Goal: Transaction & Acquisition: Purchase product/service

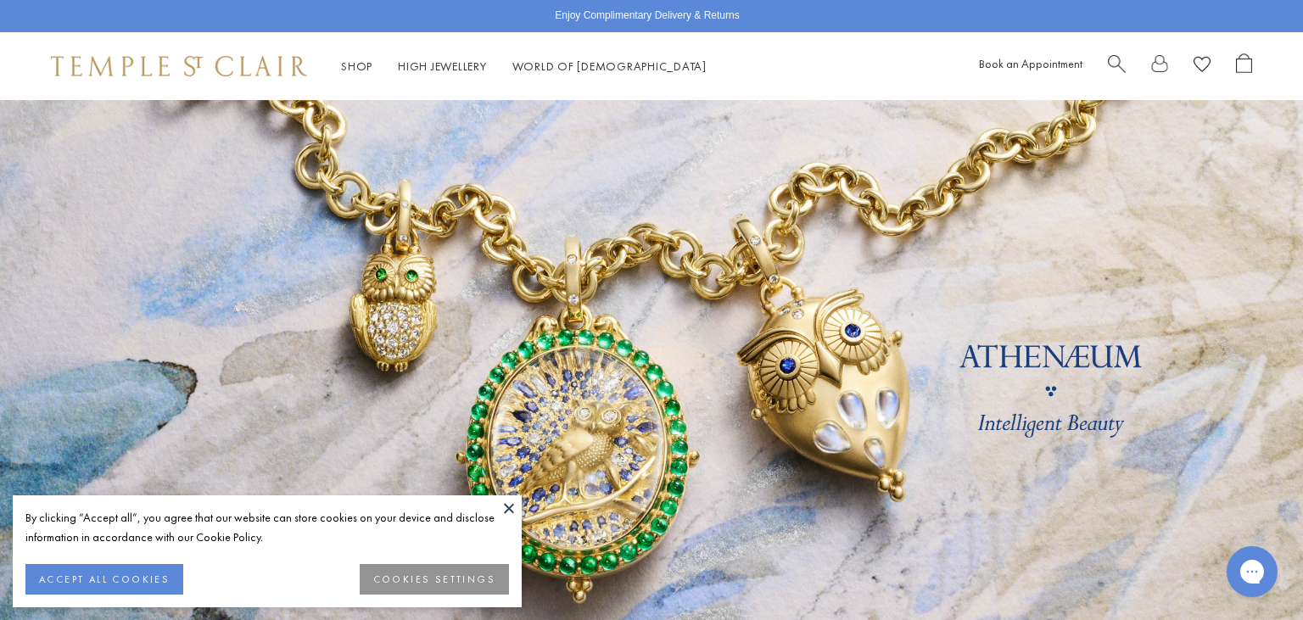
click at [514, 503] on button at bounding box center [508, 508] width 25 height 25
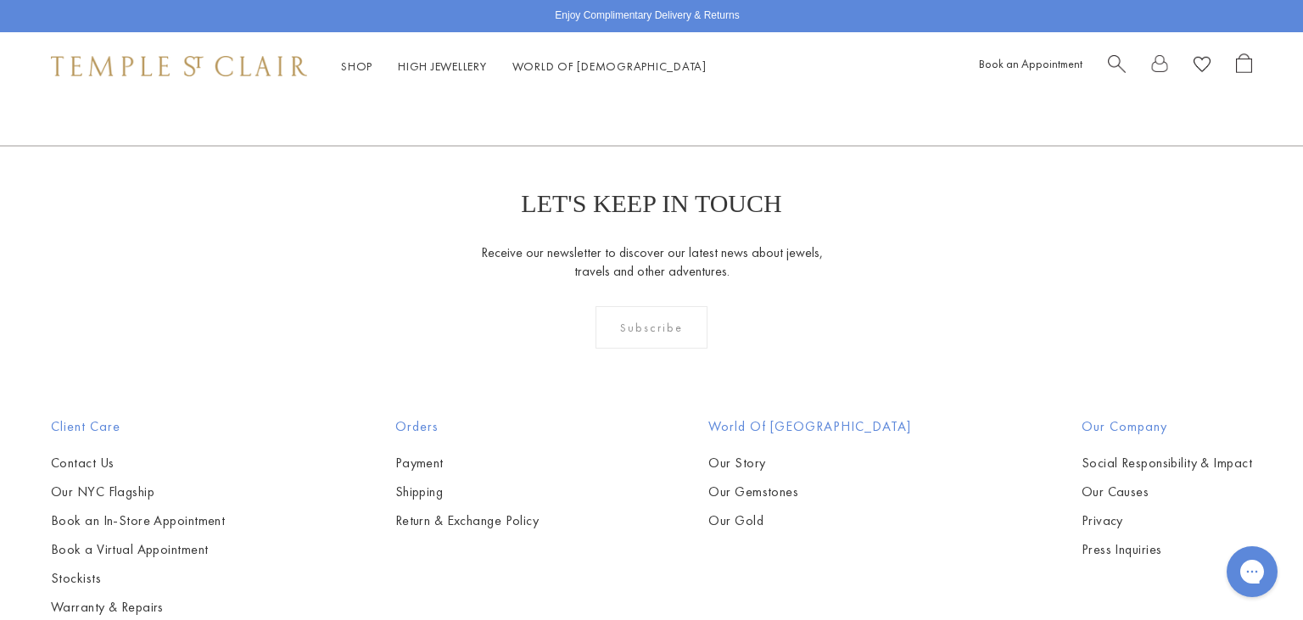
scroll to position [4955, 0]
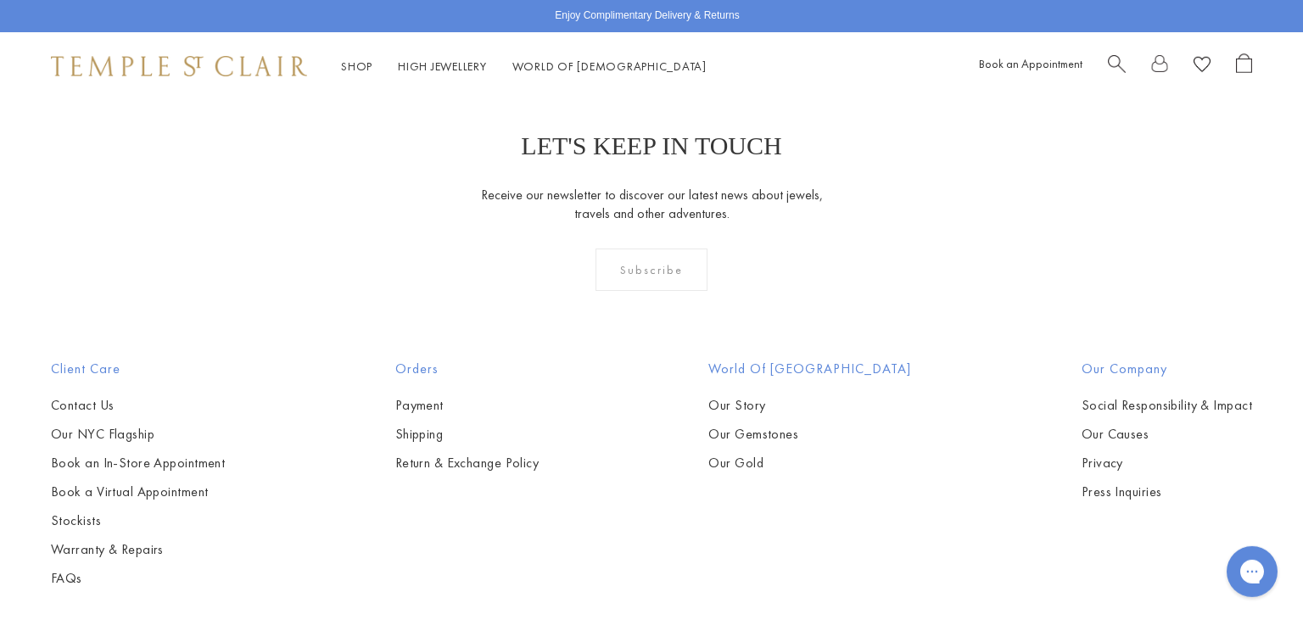
click at [653, 269] on div "Subscribe" at bounding box center [652, 270] width 113 height 42
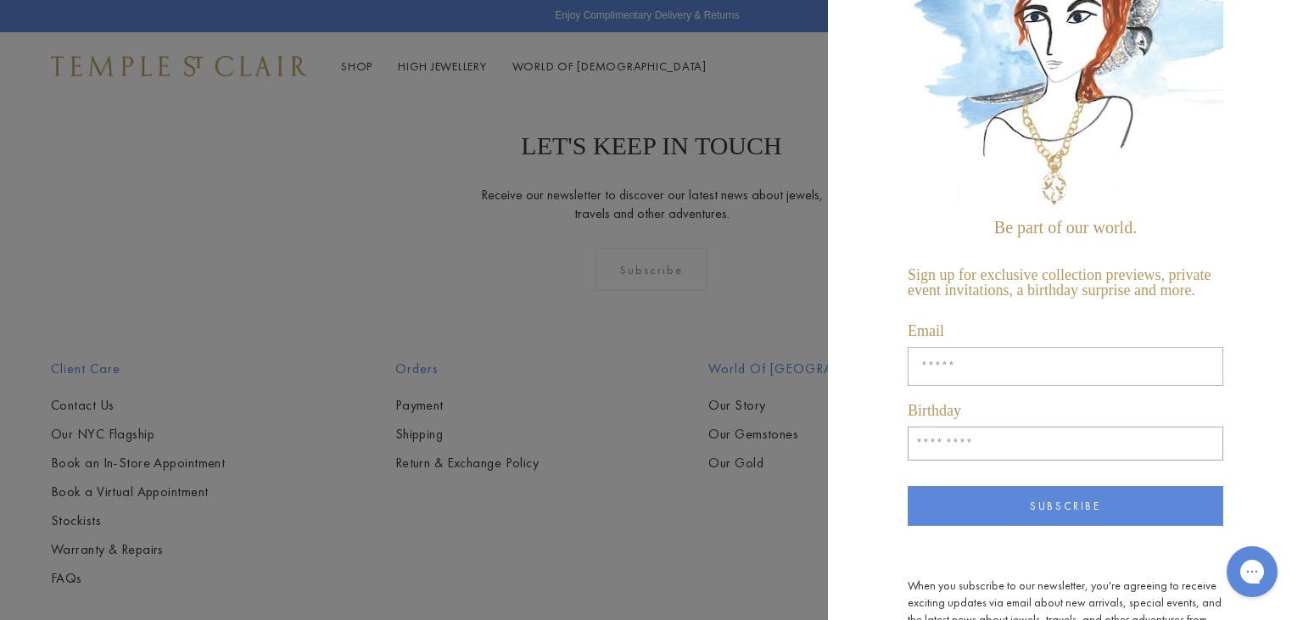
scroll to position [0, 0]
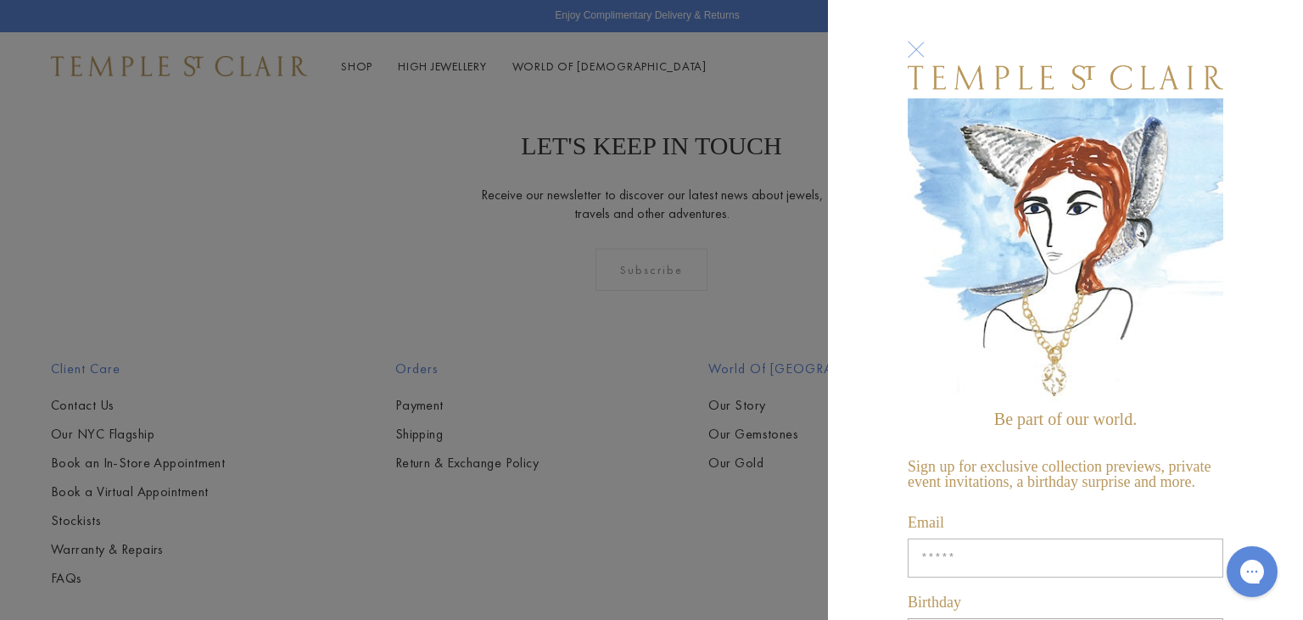
click at [916, 53] on div at bounding box center [915, 49] width 31 height 31
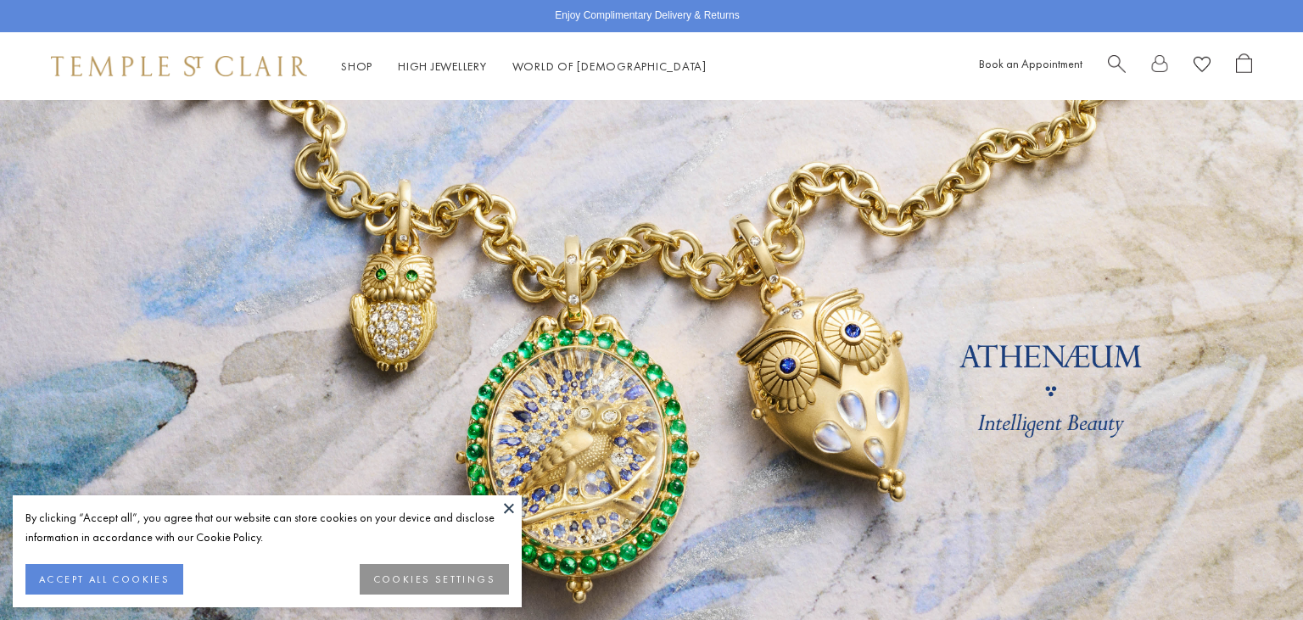
click at [1110, 60] on span "Search" at bounding box center [1117, 62] width 18 height 18
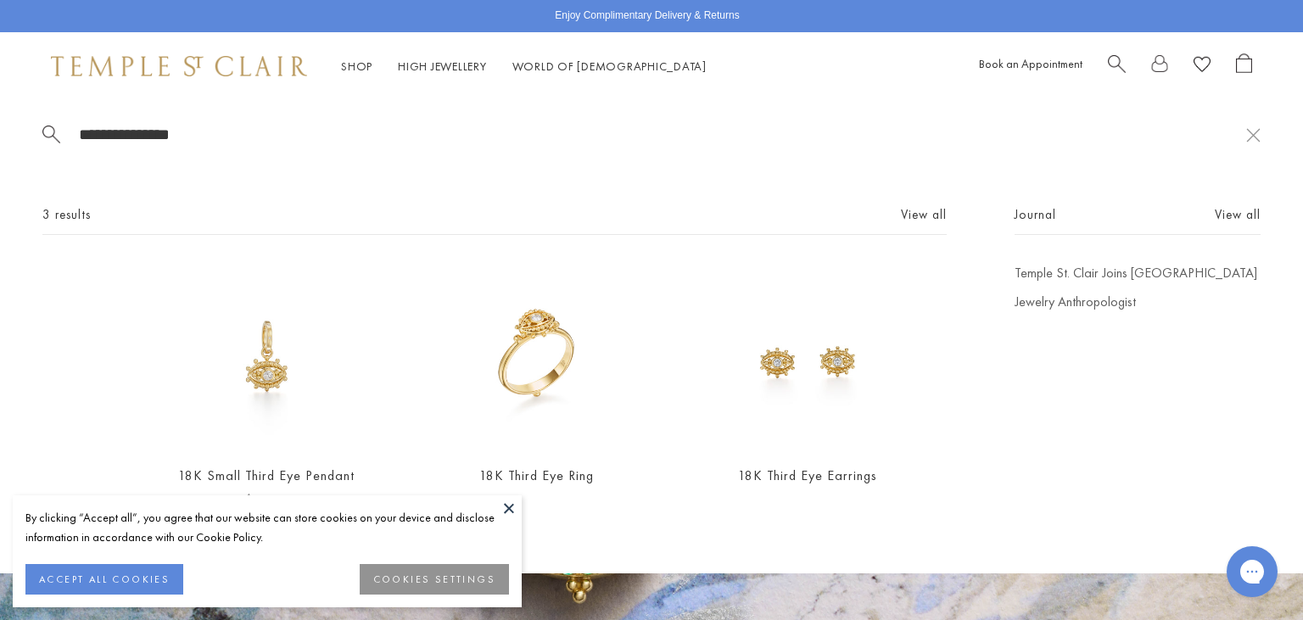
type input "**********"
click at [283, 365] on img at bounding box center [266, 357] width 186 height 186
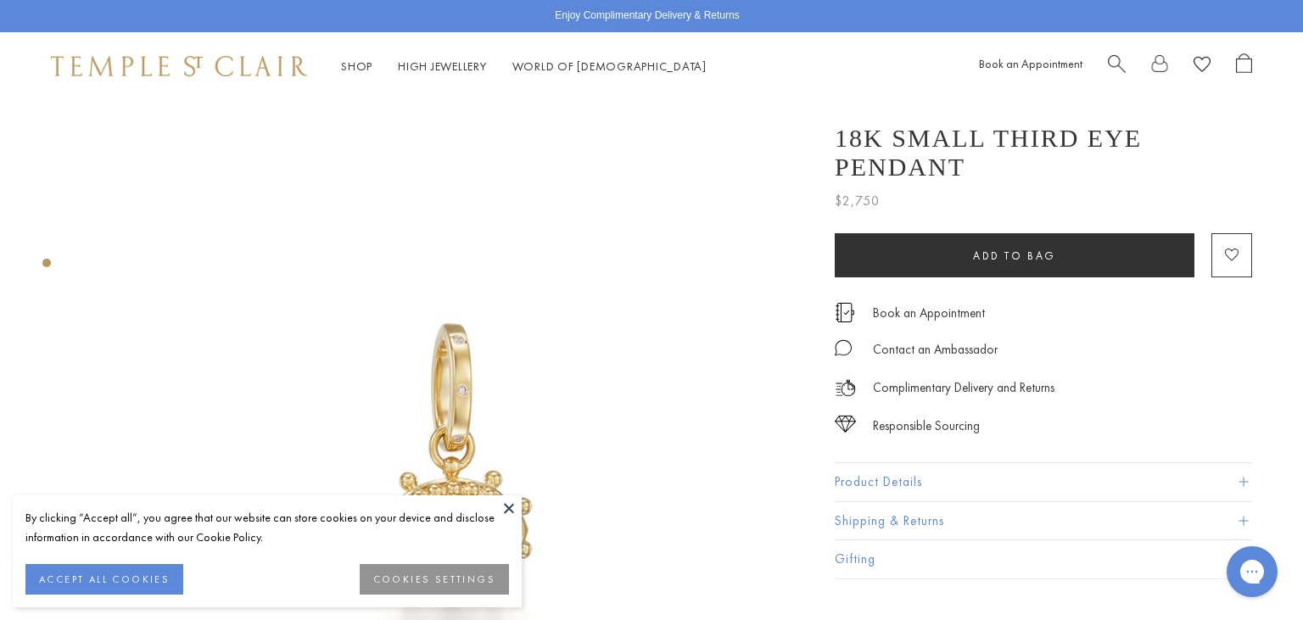
click at [506, 511] on button at bounding box center [508, 508] width 25 height 25
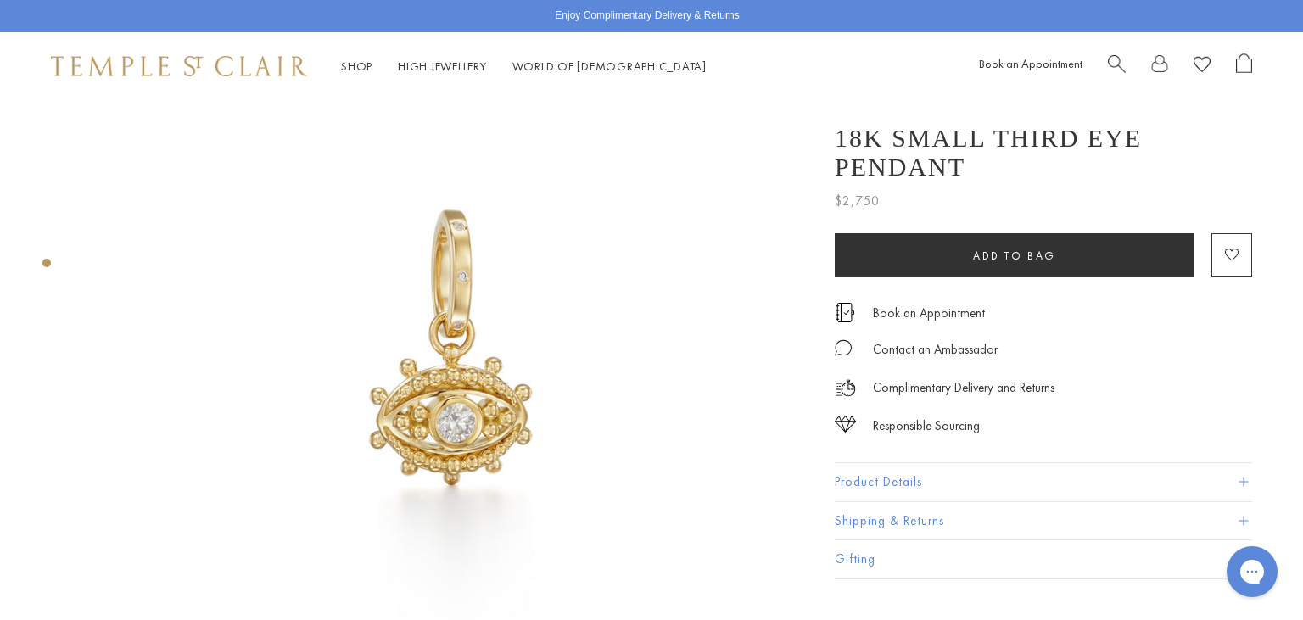
scroll to position [134, 0]
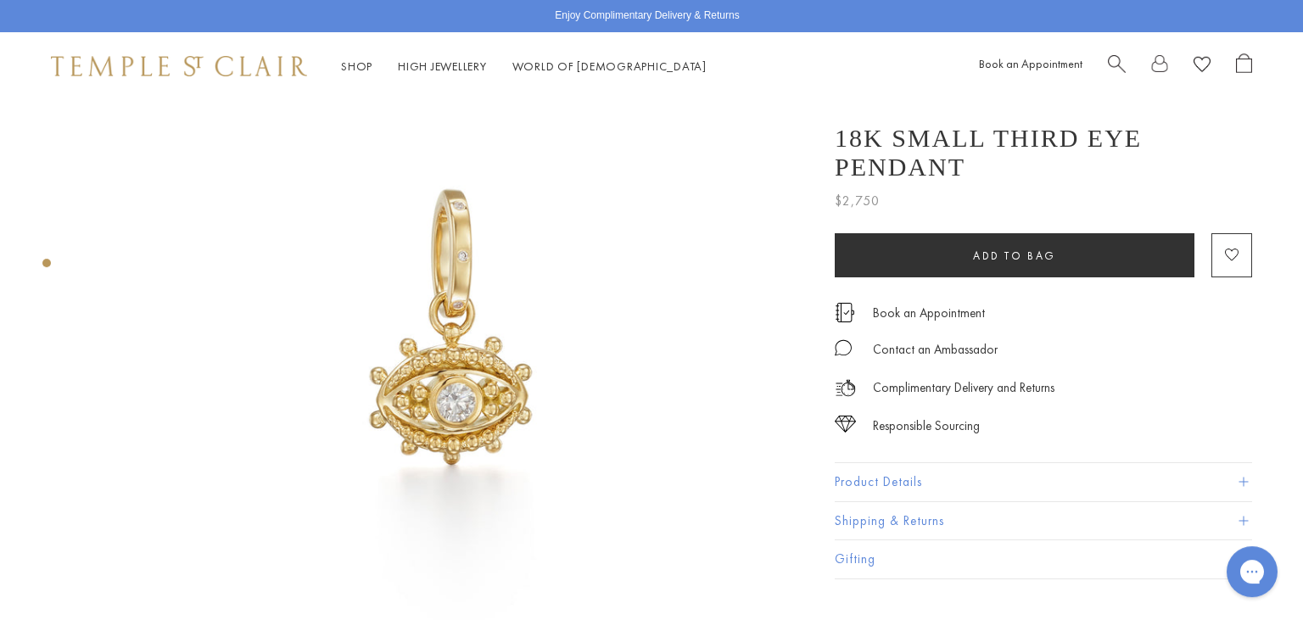
click at [1109, 65] on span "Search" at bounding box center [1117, 62] width 18 height 18
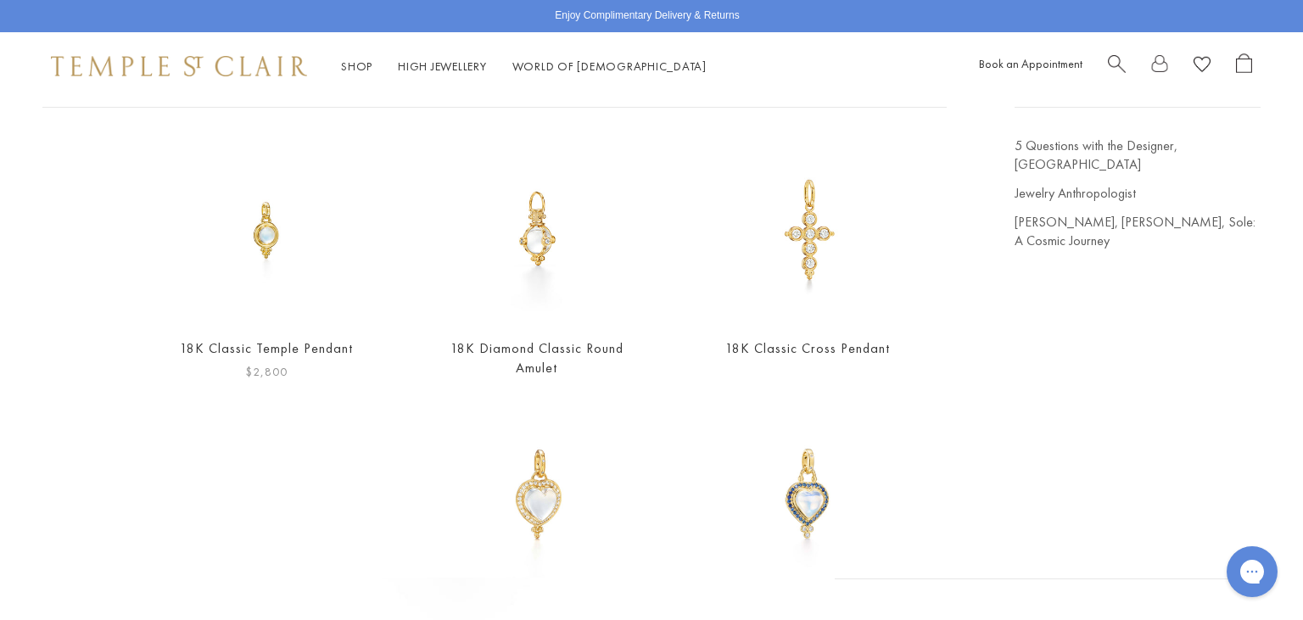
scroll to position [126, 0]
click at [1118, 56] on span "Search" at bounding box center [1117, 62] width 18 height 18
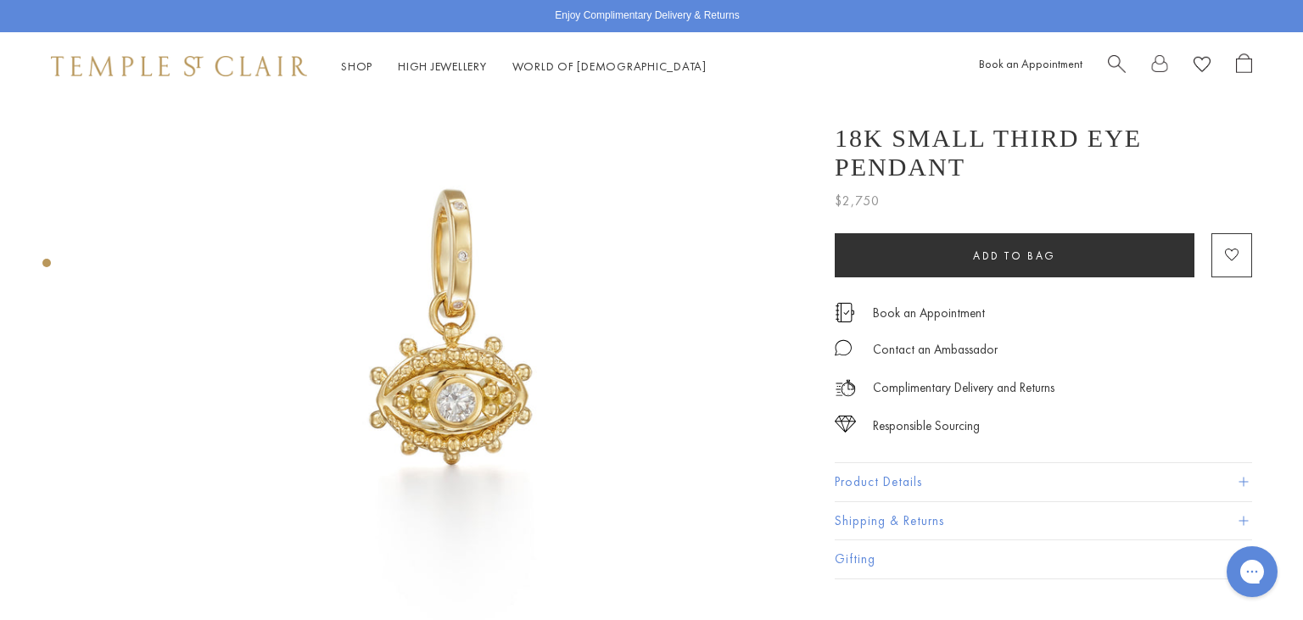
scroll to position [0, 0]
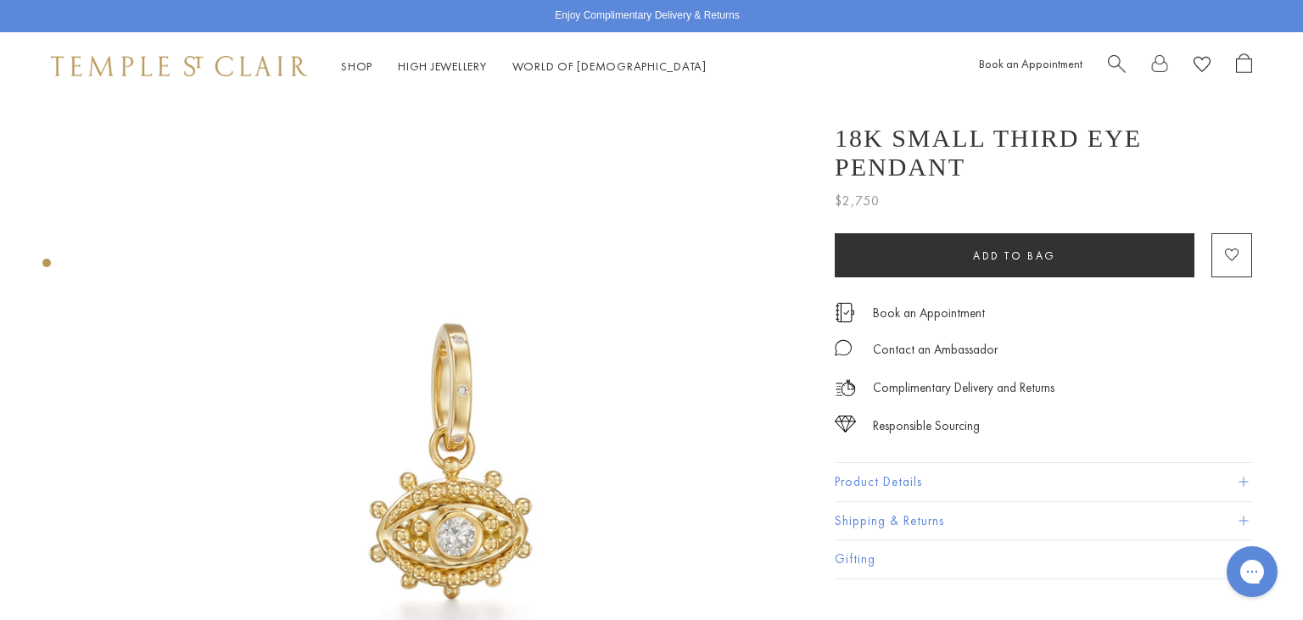
click at [1115, 63] on span "Search" at bounding box center [1117, 62] width 18 height 18
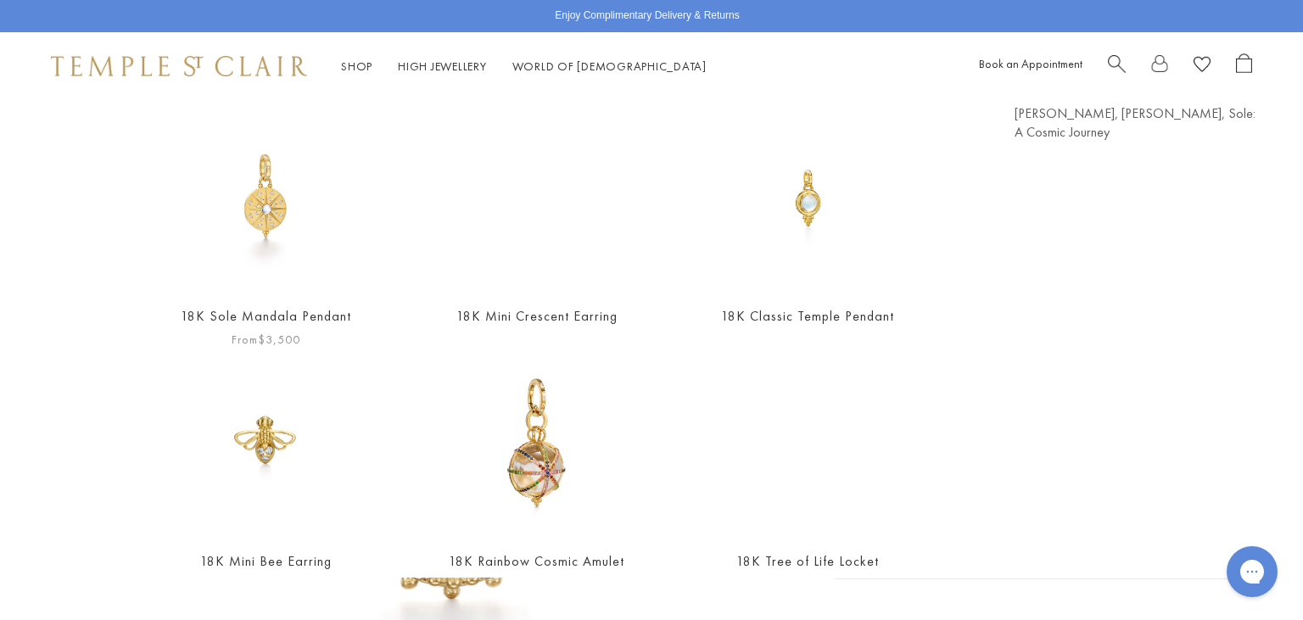
scroll to position [172, 0]
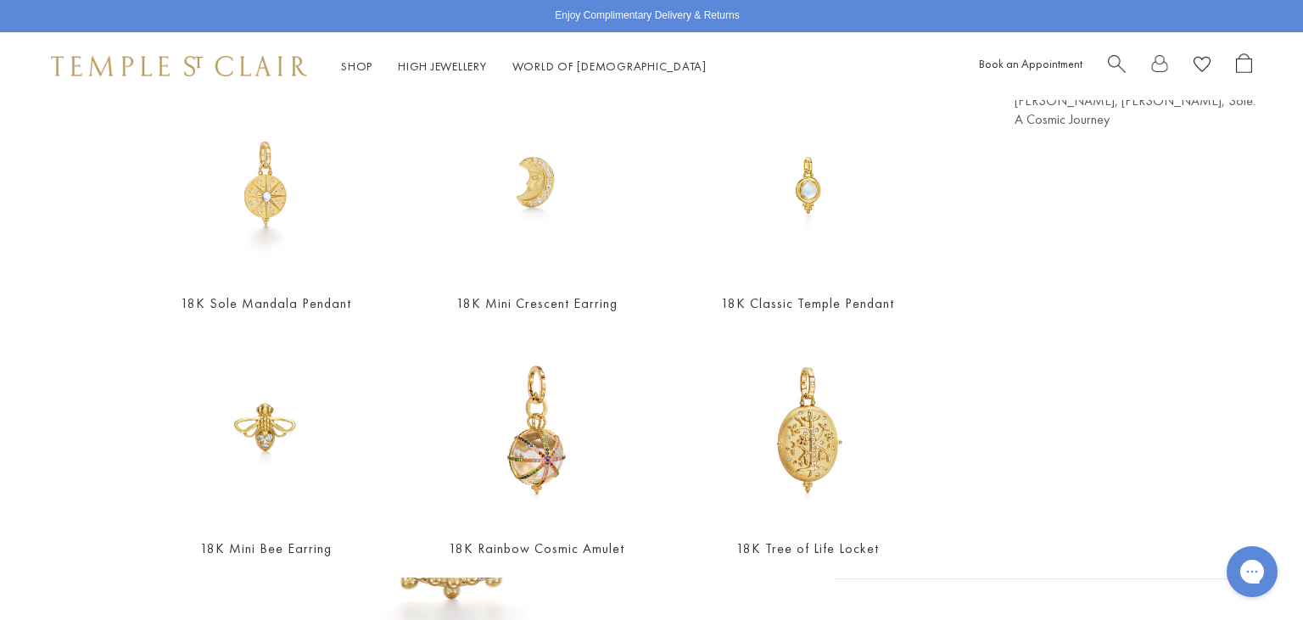
type input "**********"
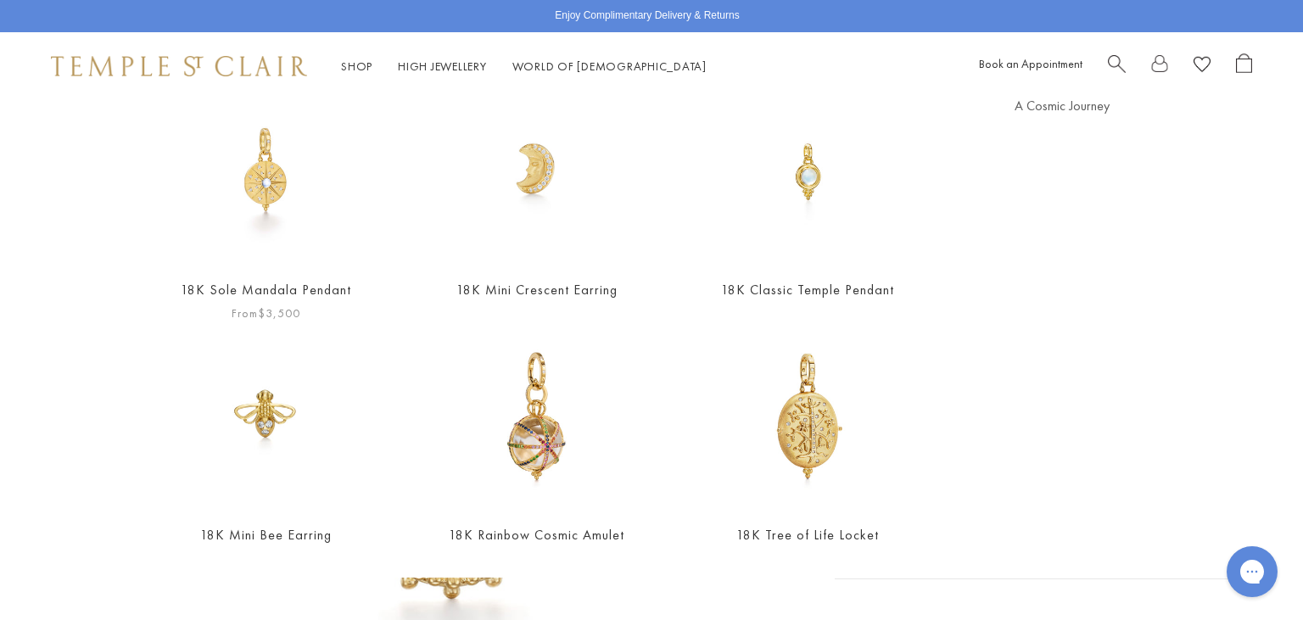
scroll to position [184, 0]
click at [284, 155] on img at bounding box center [266, 173] width 186 height 186
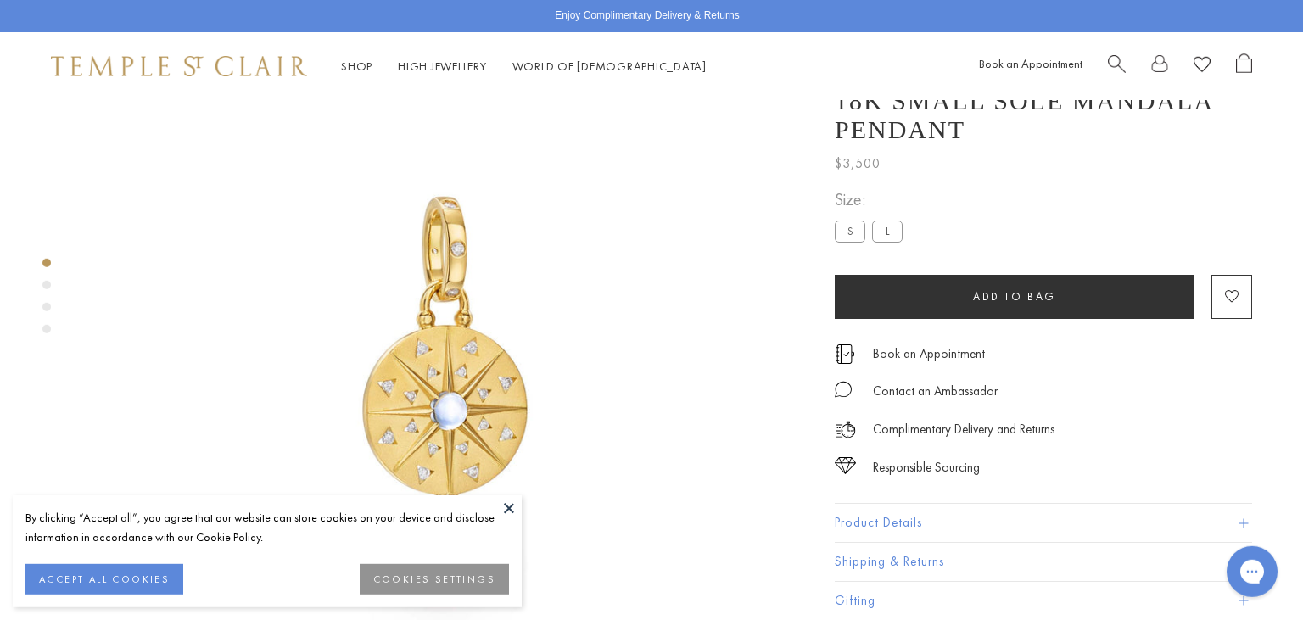
scroll to position [100, 0]
click at [891, 221] on li "L" at bounding box center [887, 231] width 31 height 21
click at [887, 232] on label "L" at bounding box center [887, 231] width 31 height 21
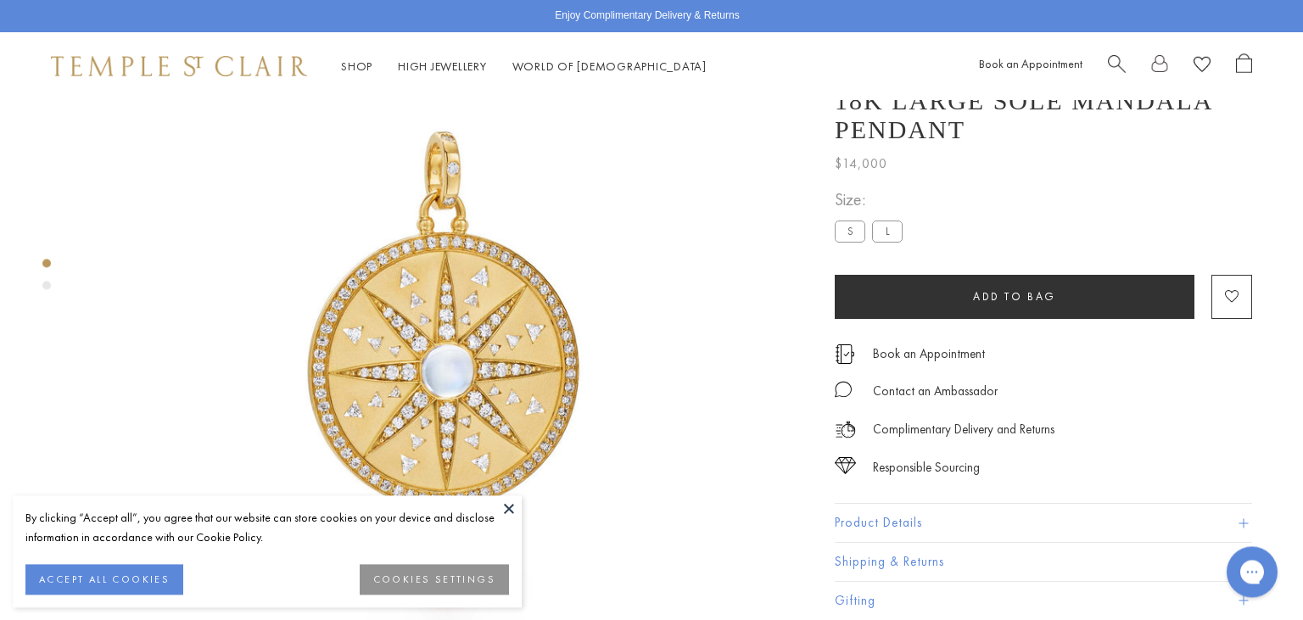
click at [849, 234] on label "S" at bounding box center [850, 231] width 31 height 21
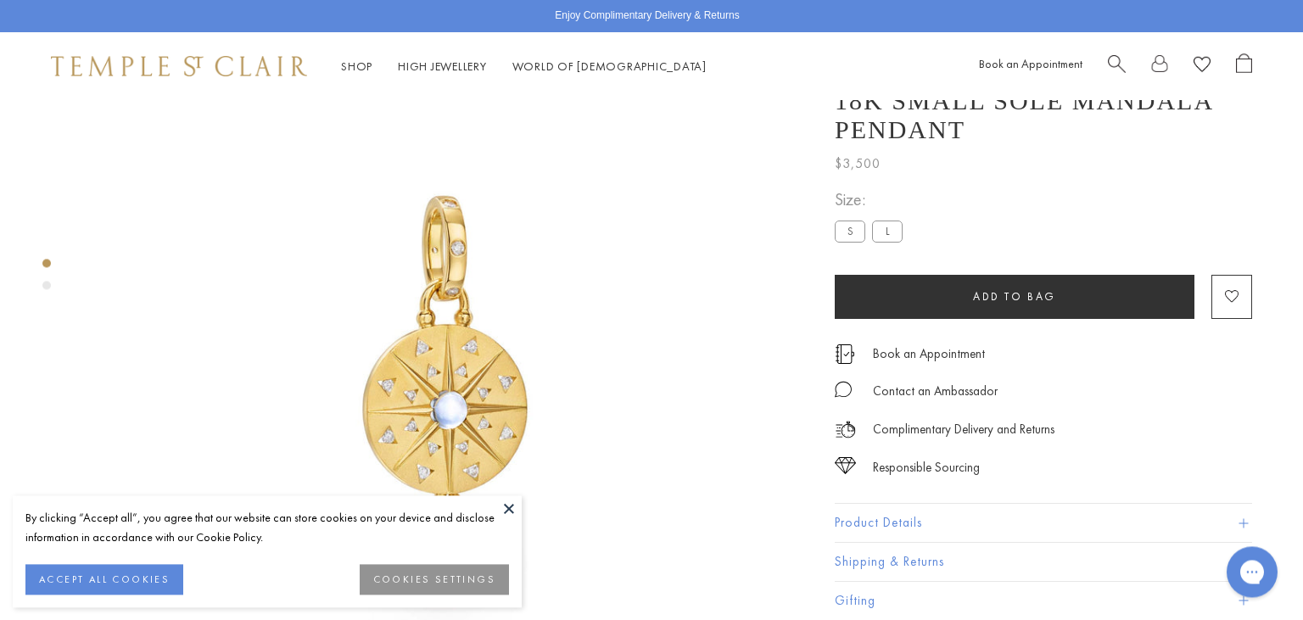
click at [892, 238] on label "L" at bounding box center [887, 231] width 31 height 21
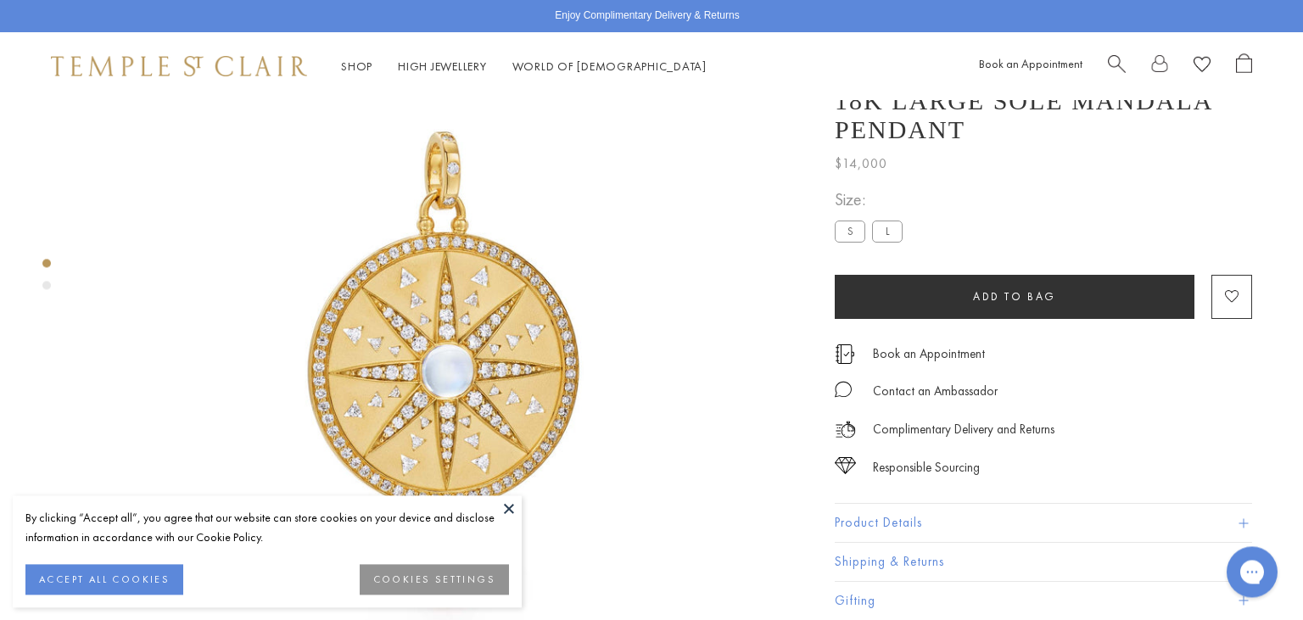
click at [915, 534] on button "Product Details" at bounding box center [1043, 523] width 417 height 38
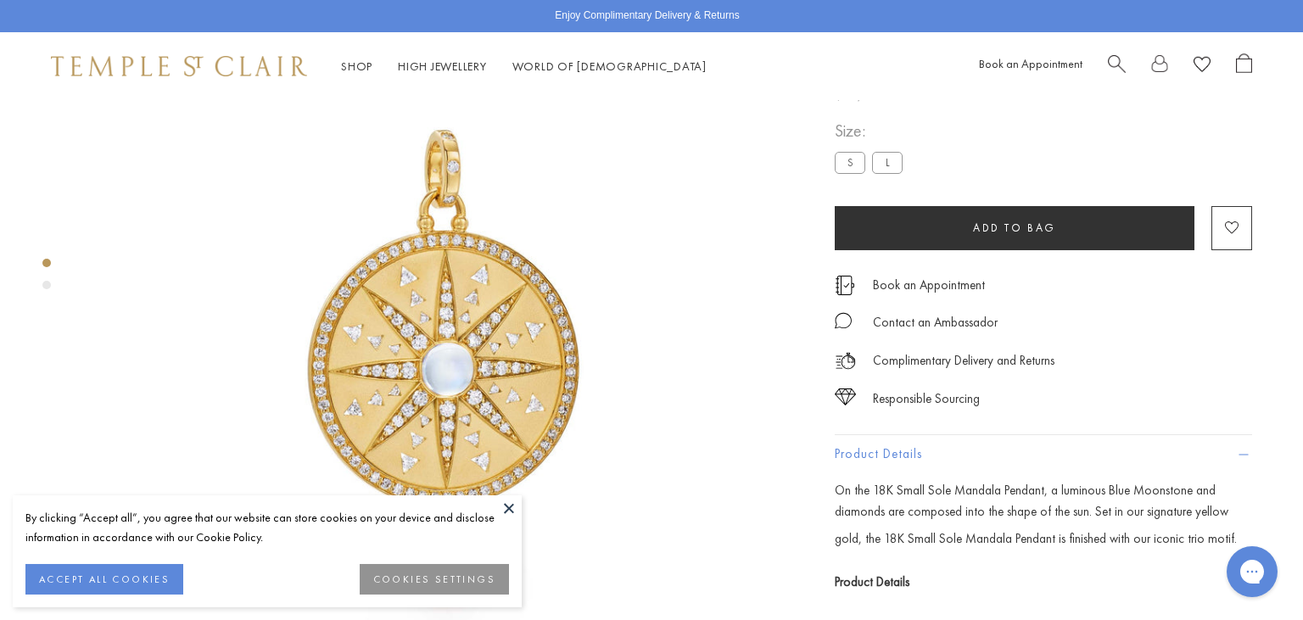
scroll to position [74, 0]
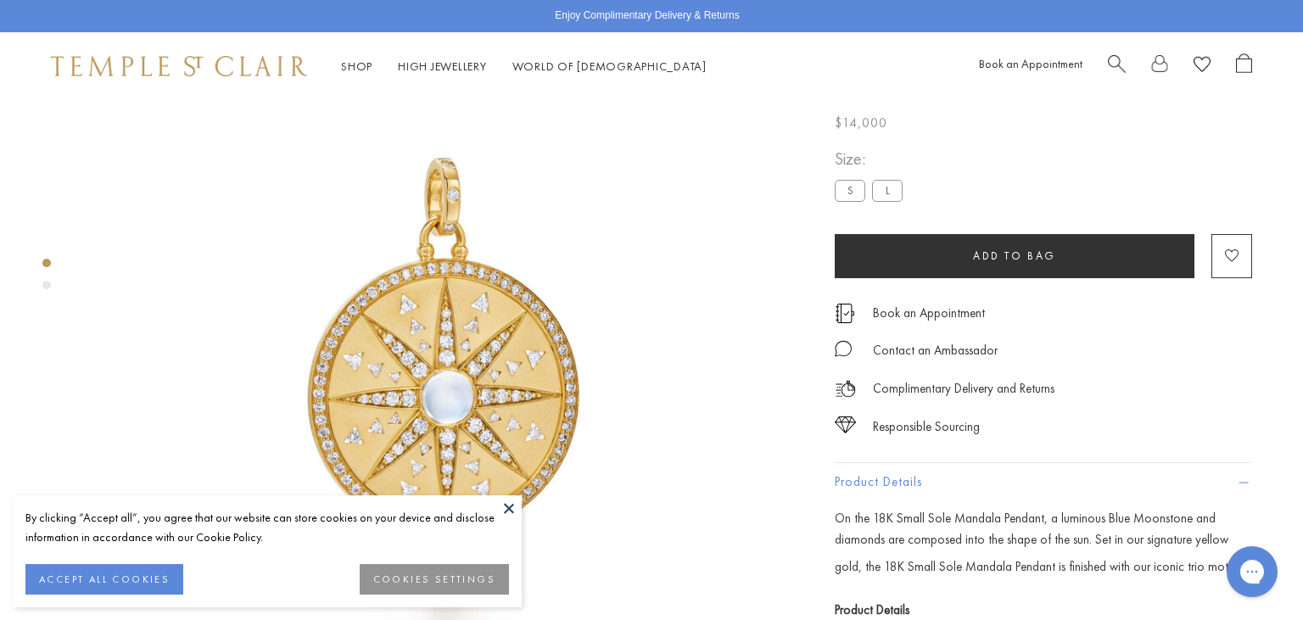
click at [857, 202] on label "S" at bounding box center [850, 191] width 31 height 21
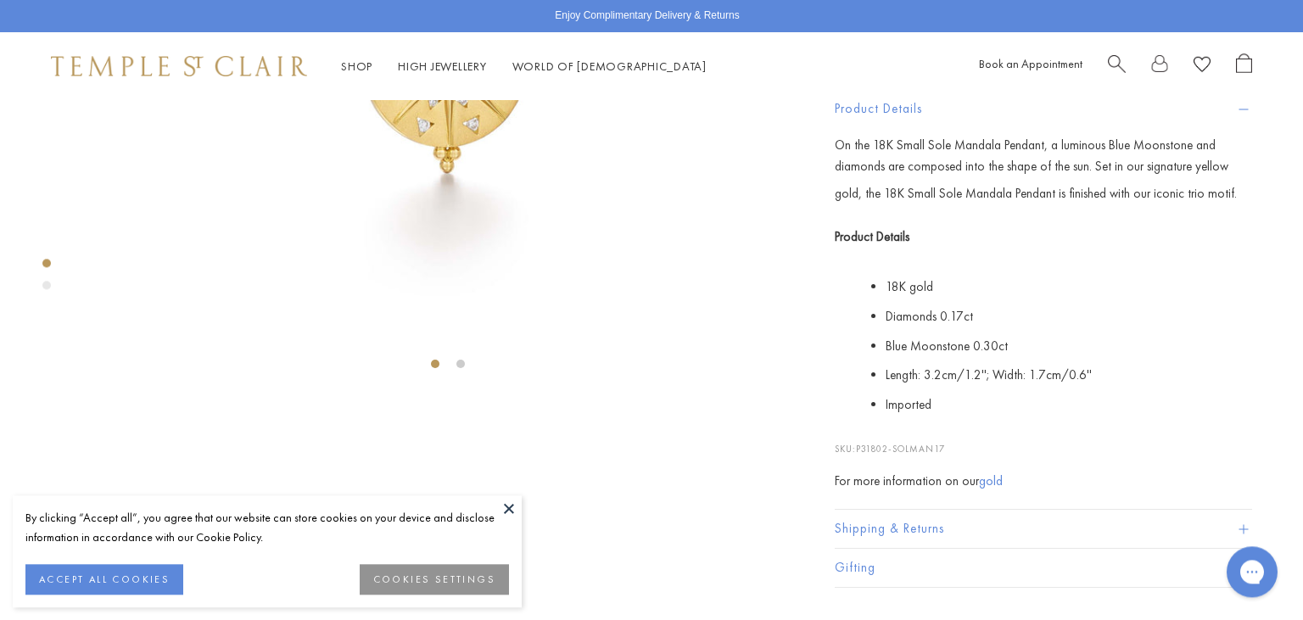
scroll to position [448, 0]
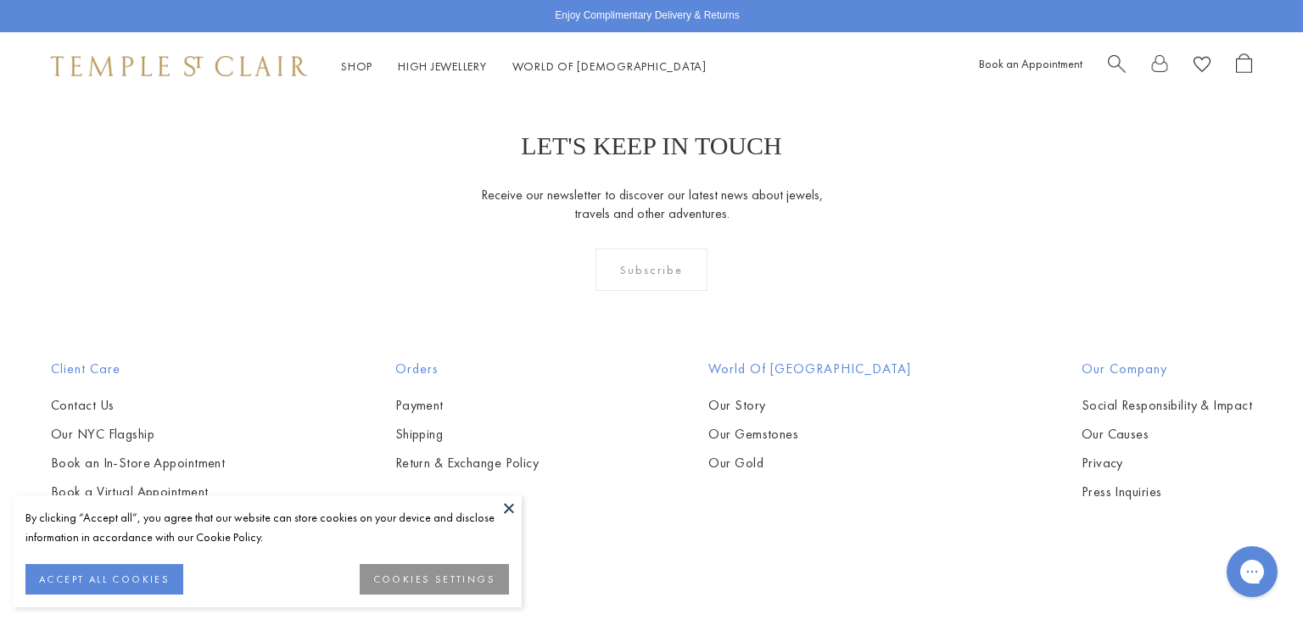
click at [511, 509] on button at bounding box center [508, 508] width 25 height 25
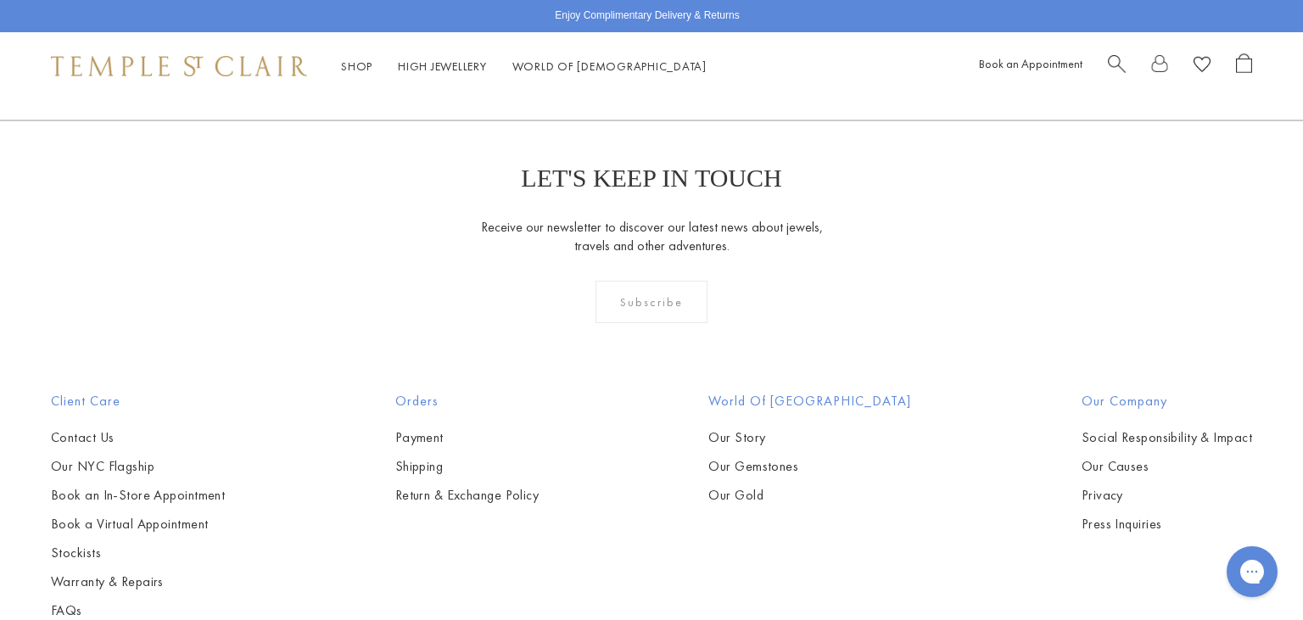
scroll to position [4922, 0]
click at [630, 297] on div "Subscribe" at bounding box center [652, 303] width 113 height 42
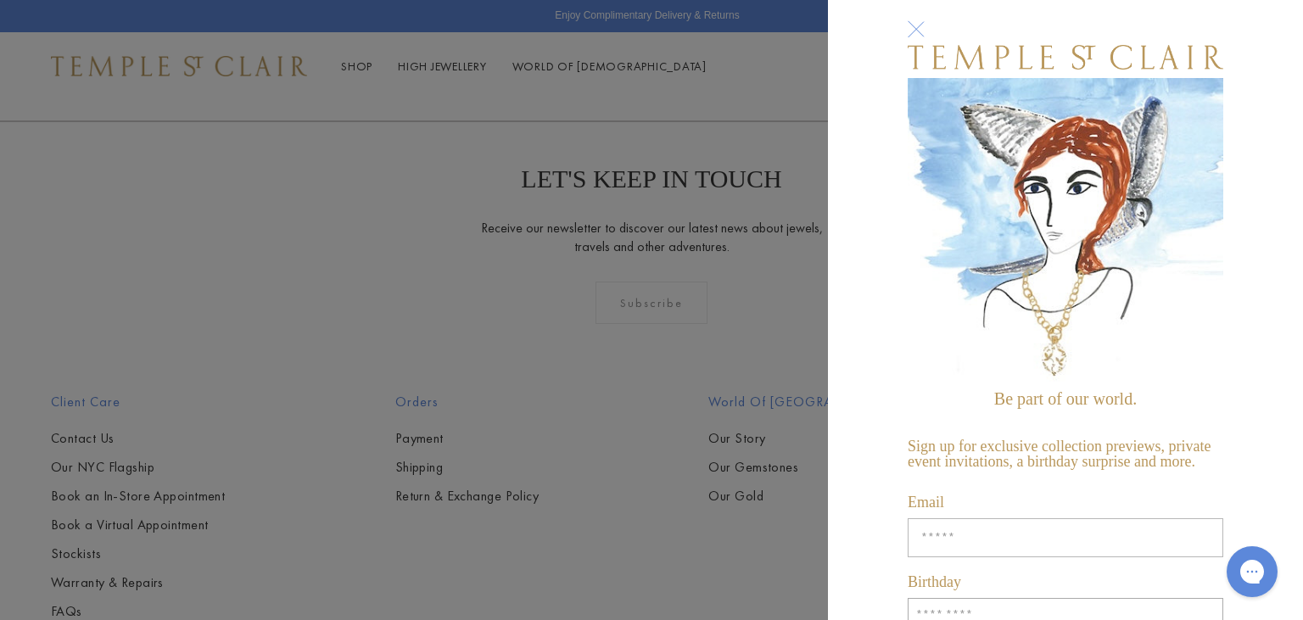
scroll to position [19, 0]
click at [916, 36] on div at bounding box center [915, 30] width 31 height 31
